Goal: Transaction & Acquisition: Purchase product/service

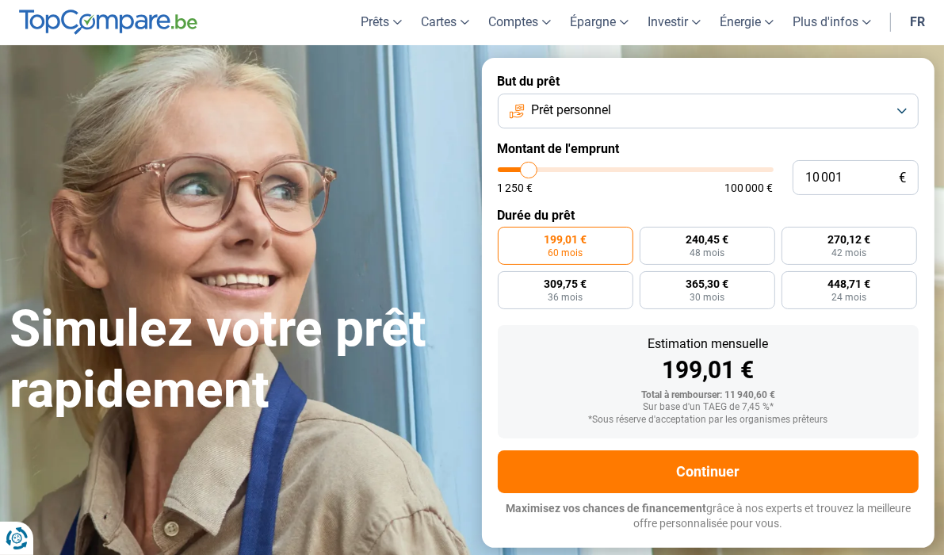
scroll to position [79, 0]
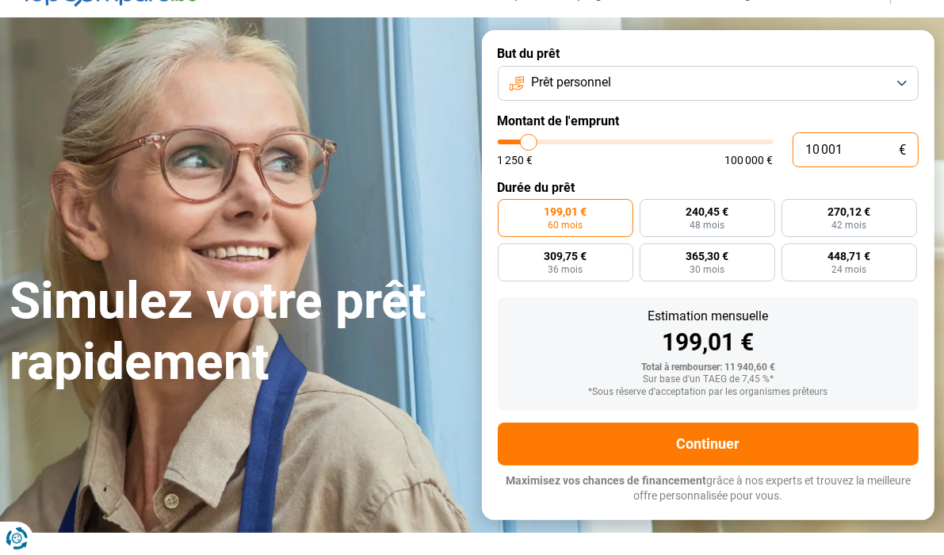
drag, startPoint x: 854, startPoint y: 154, endPoint x: 767, endPoint y: 155, distance: 86.4
click at [767, 155] on div "10 001 € 1 250 € 100 000 €" at bounding box center [709, 149] width 422 height 35
type input "2"
type input "1250"
type input "24"
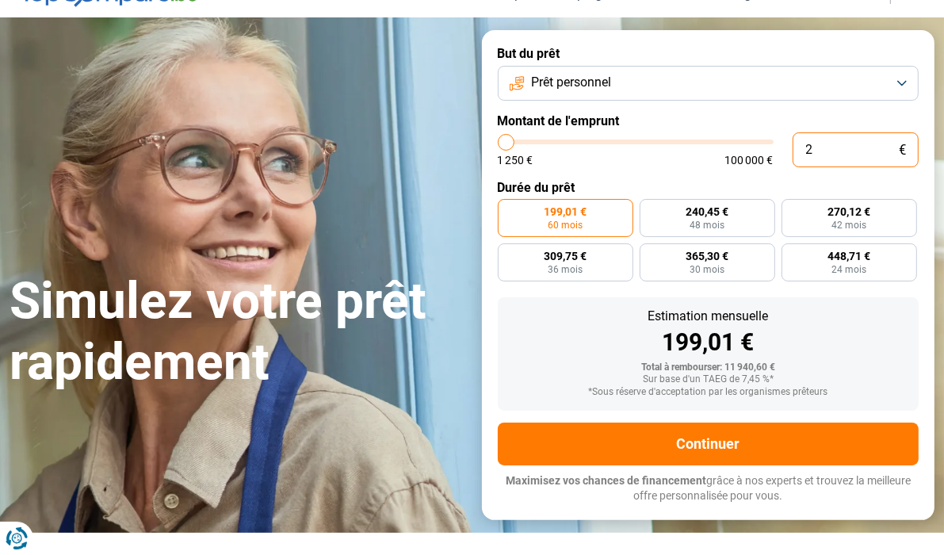
type input "1250"
type input "1 250"
type input "1250"
radio input "true"
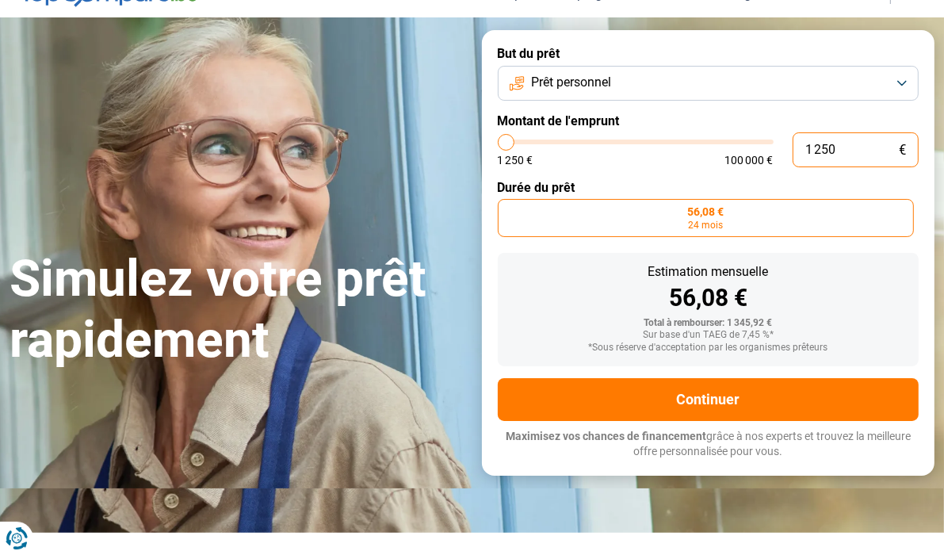
type input "125"
type input "1250"
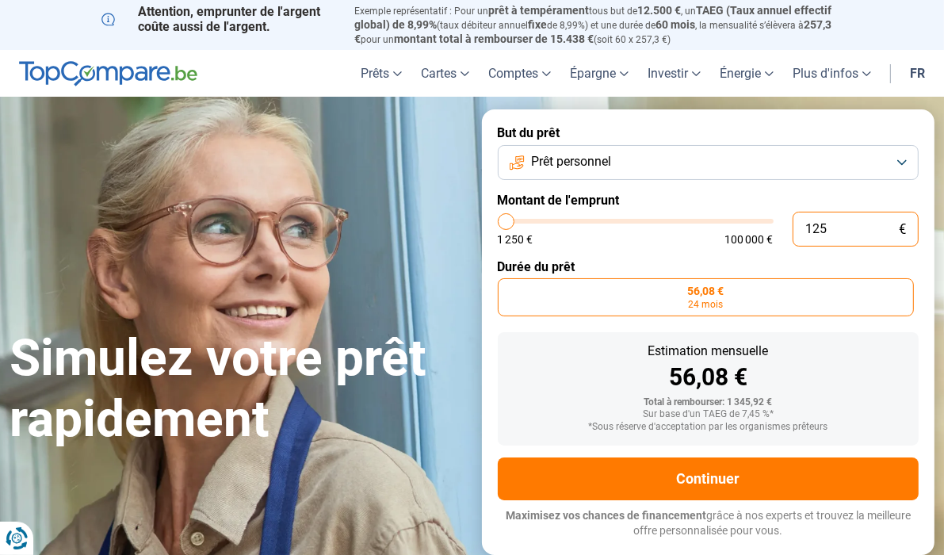
type input "12"
type input "1250"
type input "1"
type input "1250"
type input "0"
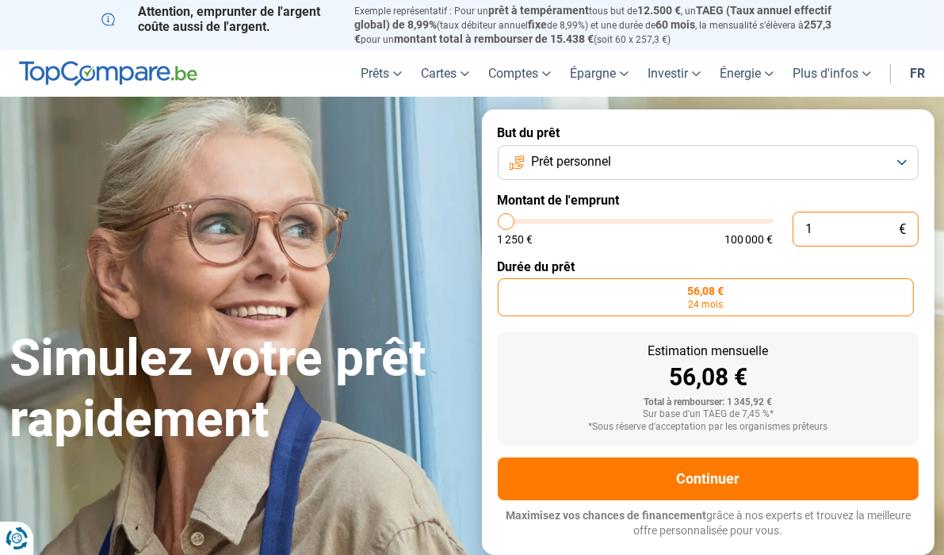
type input "1250"
type input "2"
type input "1250"
type input "25"
type input "1250"
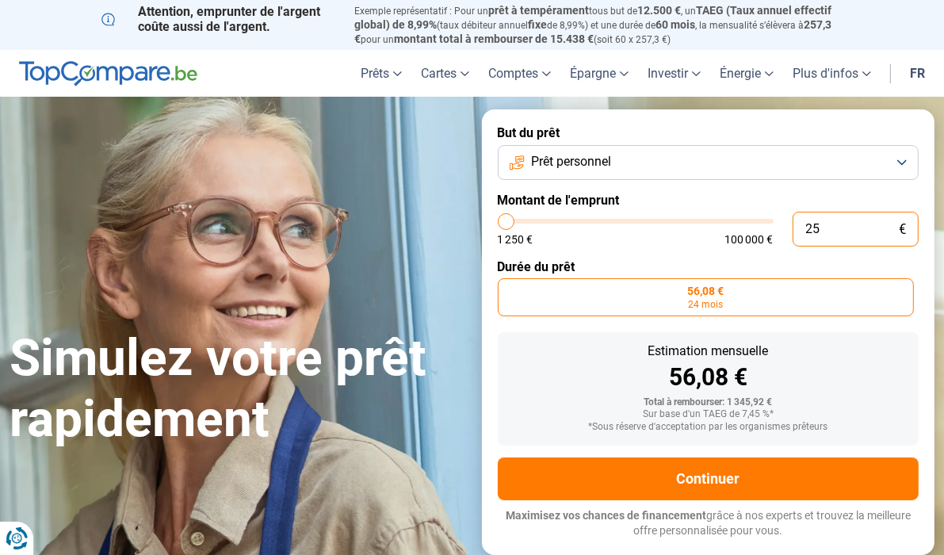
type input "250"
type input "1250"
type input "2 500"
type input "2500"
type input "25 000"
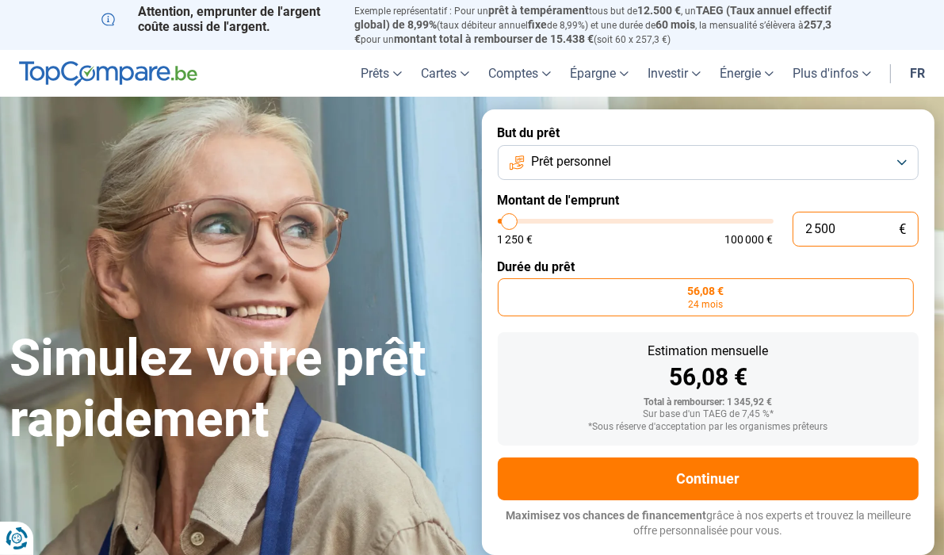
type input "25000"
radio input "false"
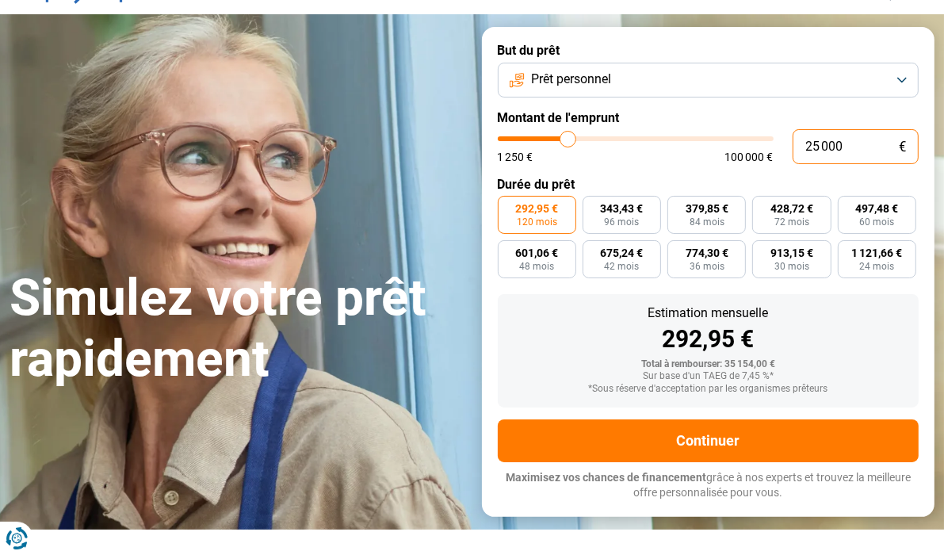
scroll to position [110, 0]
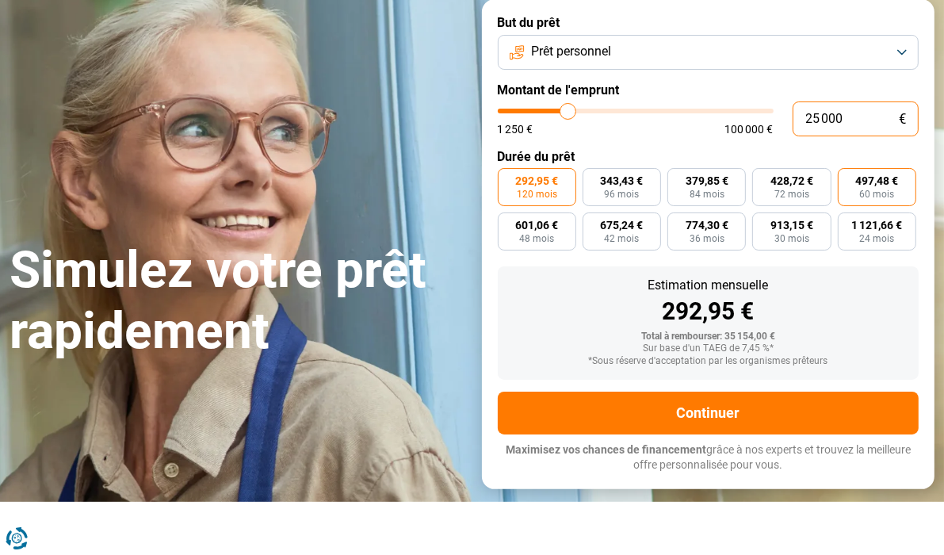
type input "25 000"
click at [879, 192] on span "60 mois" at bounding box center [876, 194] width 35 height 10
click at [848, 178] on input "497,48 € 60 mois" at bounding box center [843, 173] width 10 height 10
radio input "true"
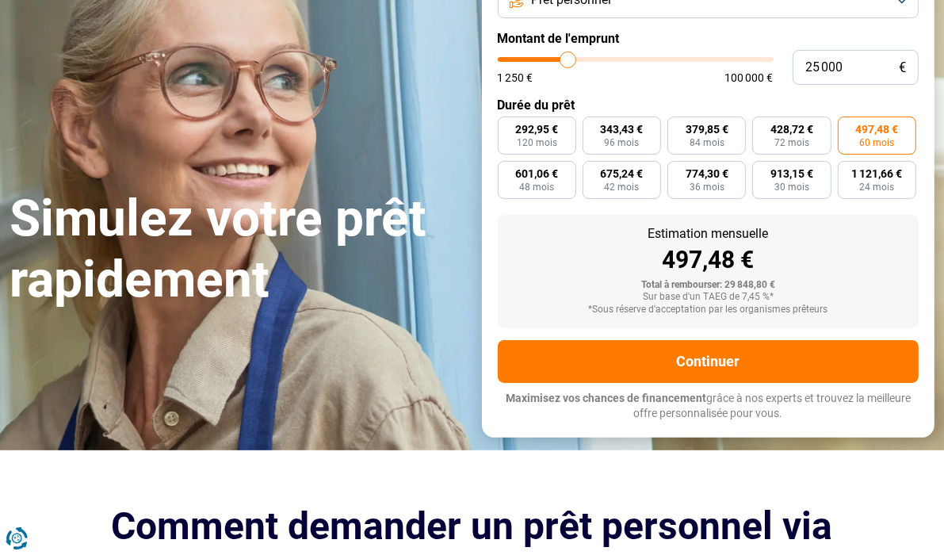
scroll to position [189, 0]
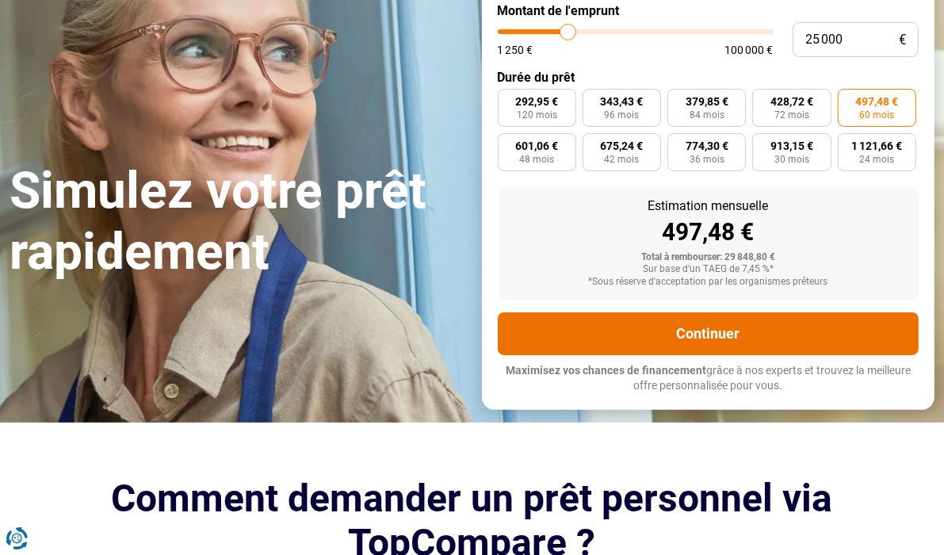
click at [743, 343] on button "Continuer" at bounding box center [709, 333] width 422 height 43
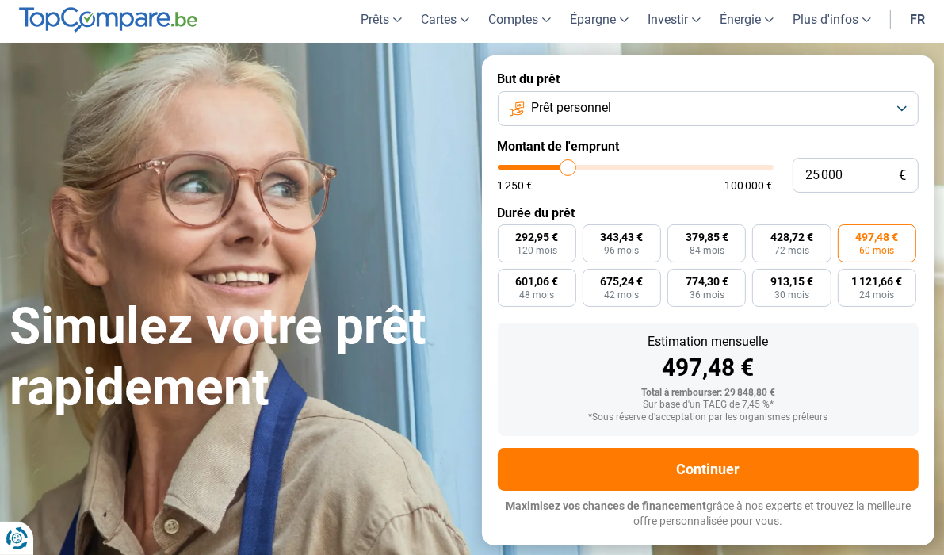
scroll to position [0, 0]
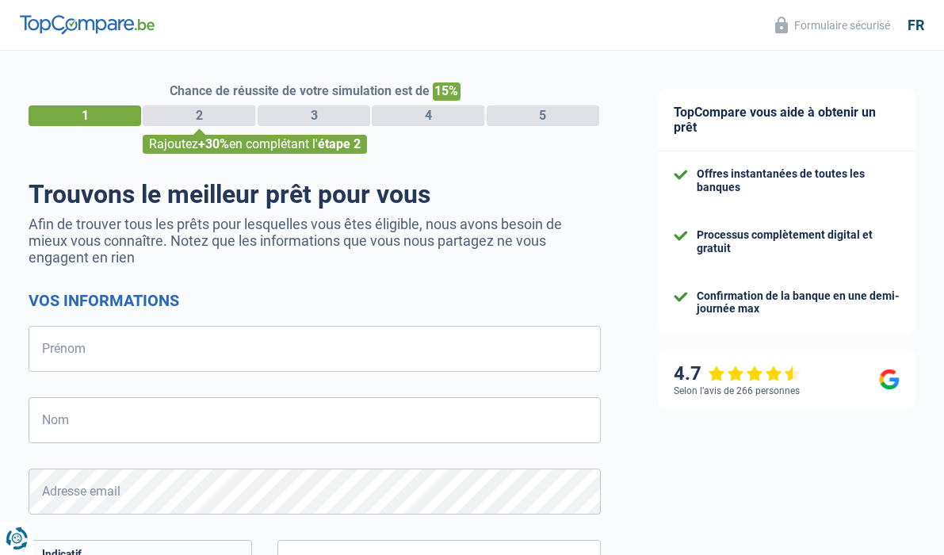
select select "32"
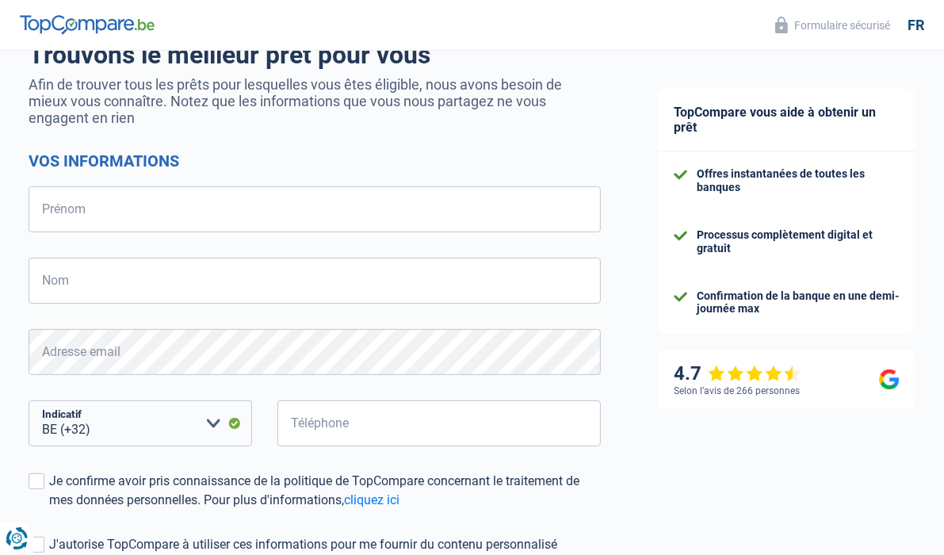
scroll to position [158, 0]
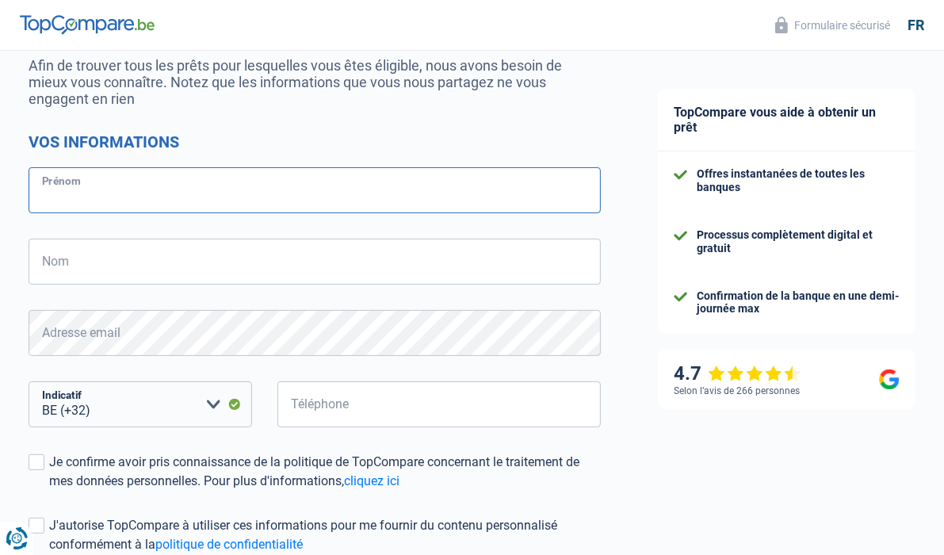
click at [166, 193] on input "Prénom" at bounding box center [315, 190] width 572 height 46
type input "Dorin"
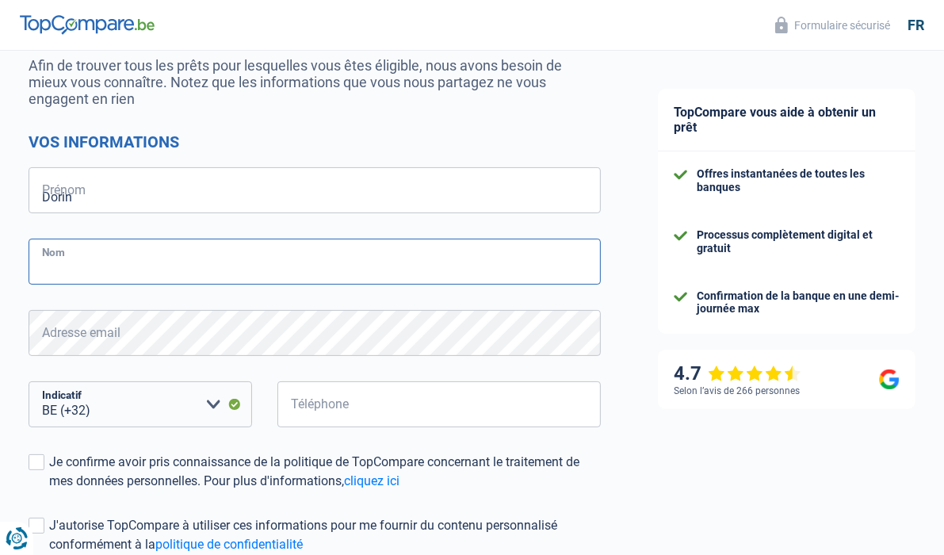
type input "Calaras"
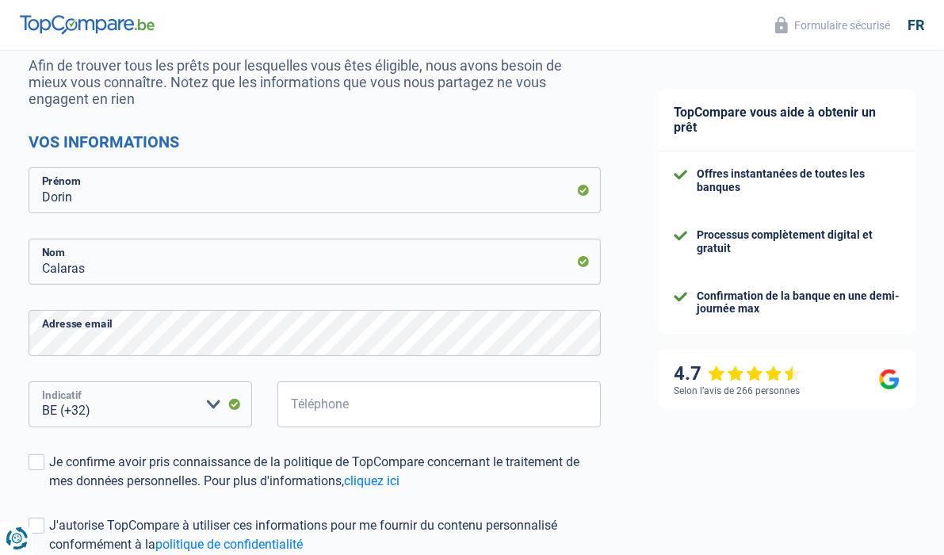
click at [148, 393] on select "BE (+32) LU (+352) Veuillez sélectionner une option" at bounding box center [140, 404] width 223 height 46
